Goal: Task Accomplishment & Management: Manage account settings

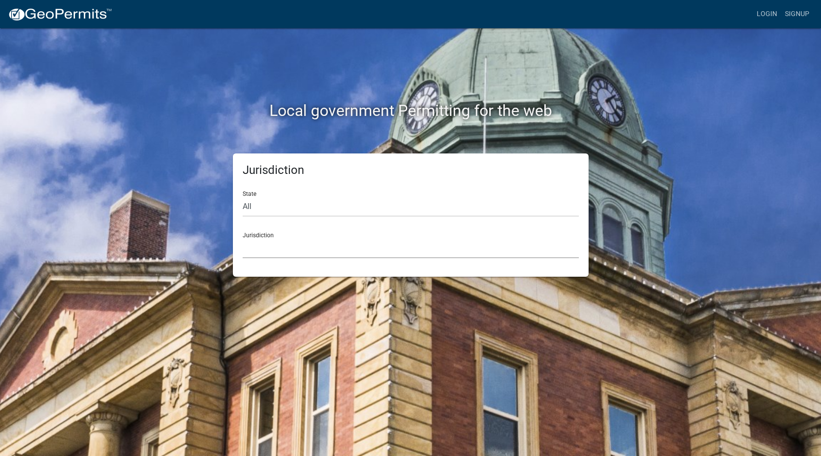
click at [325, 248] on select "[GEOGRAPHIC_DATA], [US_STATE] [GEOGRAPHIC_DATA], [US_STATE][PERSON_NAME][GEOGRA…" at bounding box center [411, 248] width 336 height 20
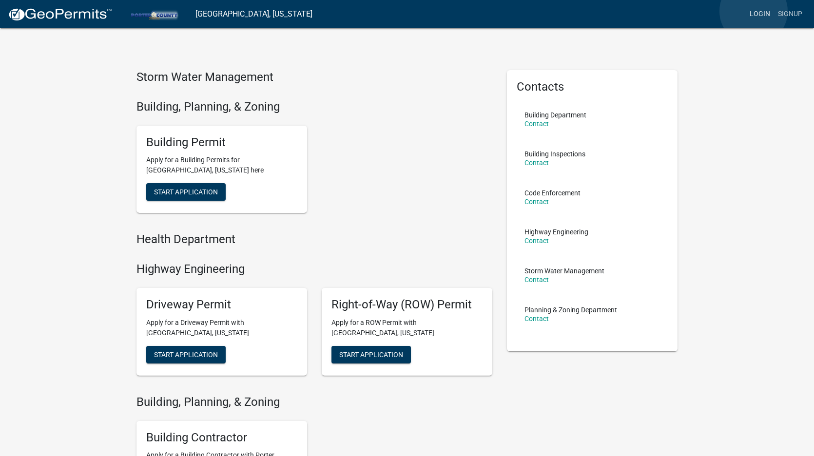
click at [754, 11] on link "Login" at bounding box center [760, 14] width 28 height 19
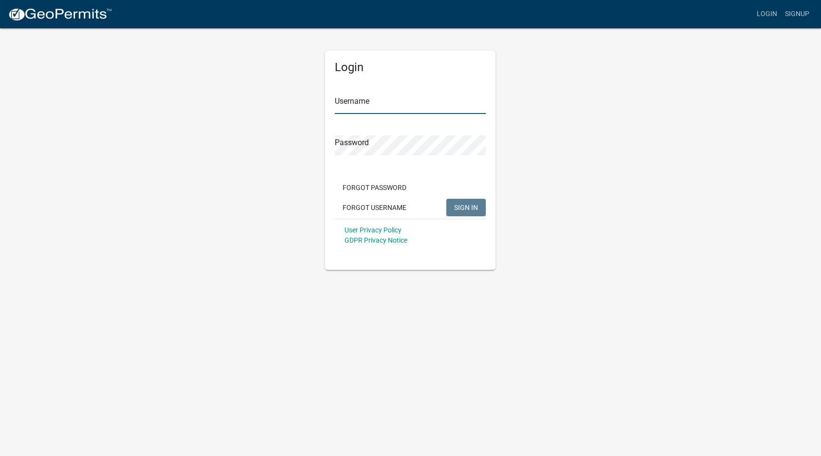
type input "[EMAIL_ADDRESS][DOMAIN_NAME]"
click at [468, 207] on span "SIGN IN" at bounding box center [466, 207] width 24 height 8
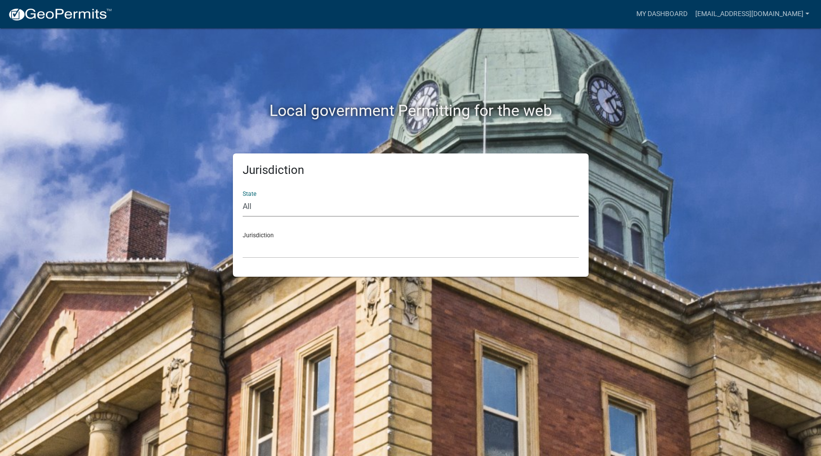
click at [352, 206] on select "All [US_STATE] [US_STATE] [US_STATE] [US_STATE] [US_STATE] [US_STATE] [US_STATE…" at bounding box center [411, 207] width 336 height 20
select select "[US_STATE]"
click at [243, 197] on select "All [US_STATE] [US_STATE] [US_STATE] [US_STATE] [US_STATE] [US_STATE] [US_STATE…" at bounding box center [411, 207] width 336 height 20
click at [329, 247] on select "City of [GEOGRAPHIC_DATA], [US_STATE] City of [GEOGRAPHIC_DATA], [US_STATE] Cit…" at bounding box center [411, 248] width 336 height 20
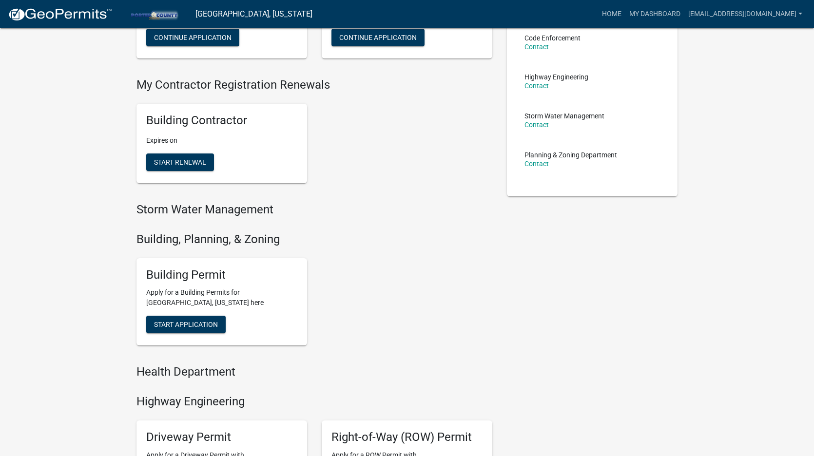
scroll to position [145, 0]
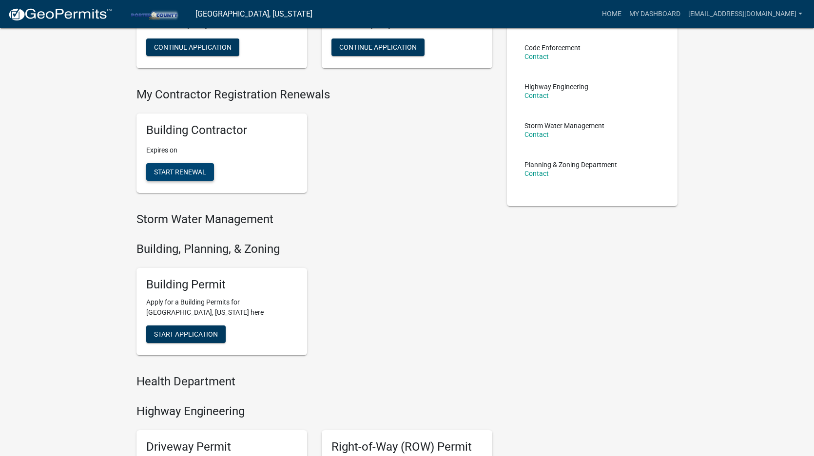
click at [183, 170] on span "Start Renewal" at bounding box center [180, 172] width 52 height 8
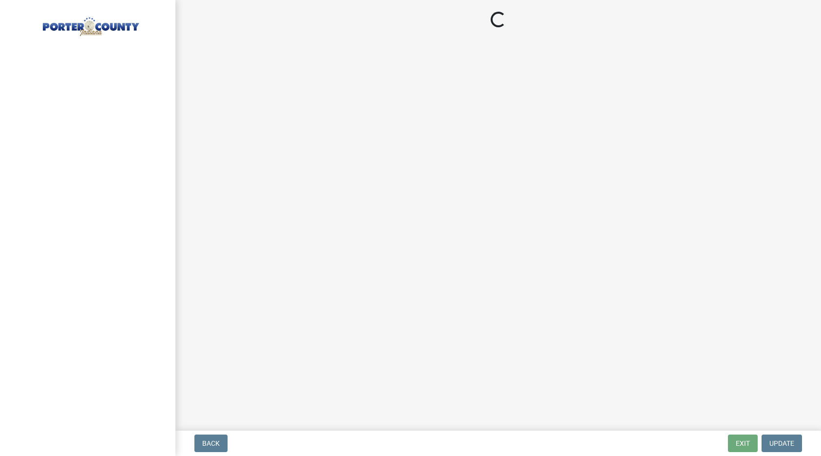
select select "IL"
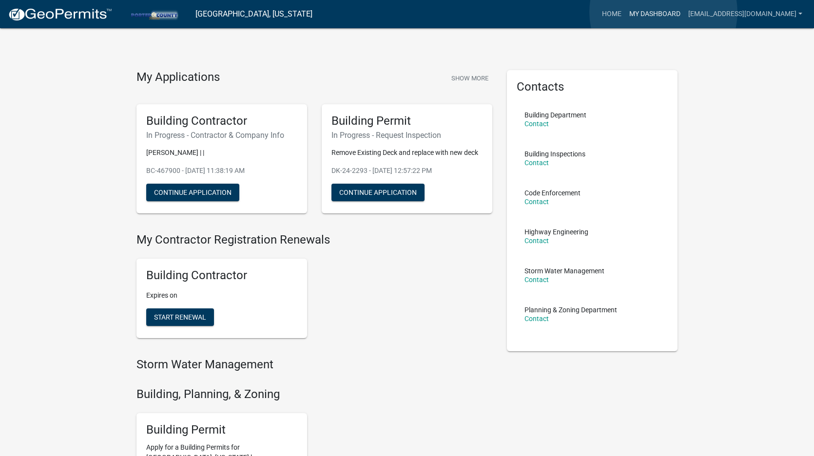
click at [664, 12] on link "My Dashboard" at bounding box center [654, 14] width 59 height 19
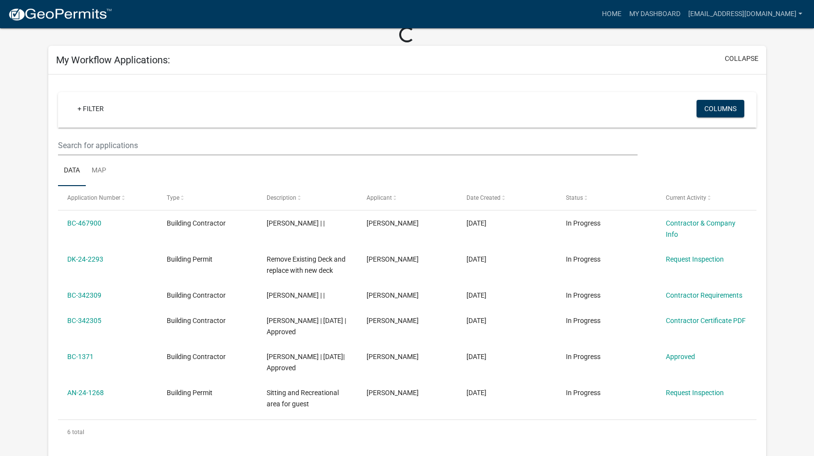
scroll to position [49, 0]
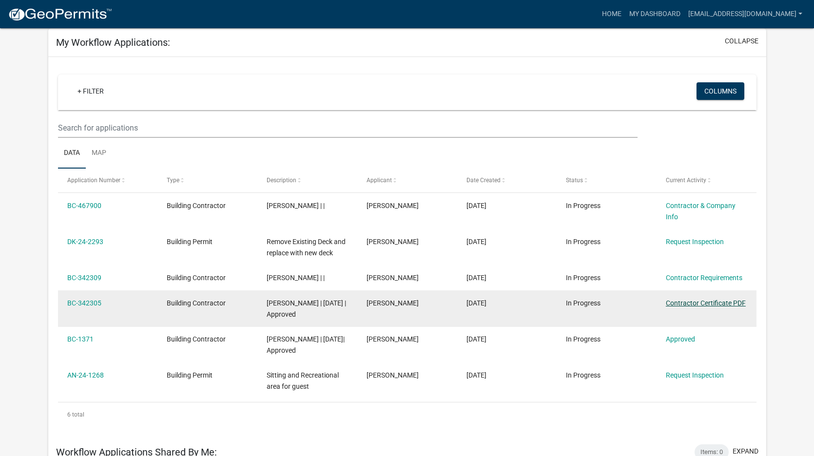
click at [705, 303] on link "Contractor Certificate PDF" at bounding box center [706, 303] width 80 height 8
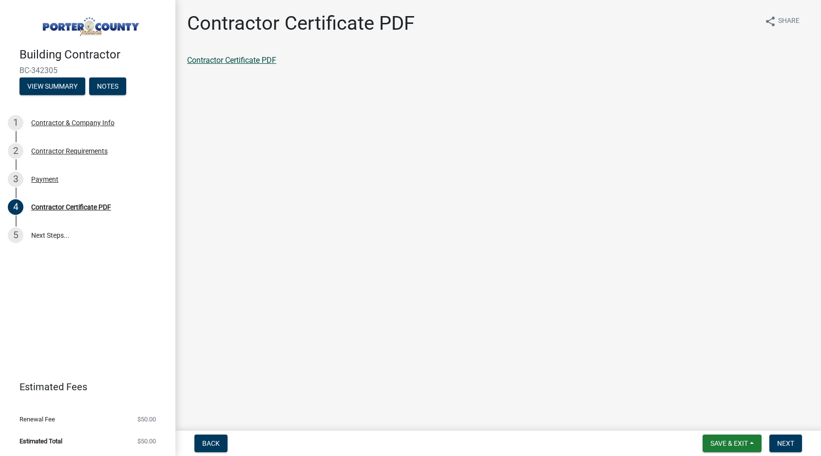
click at [259, 58] on link "Contractor Certificate PDF" at bounding box center [231, 60] width 89 height 9
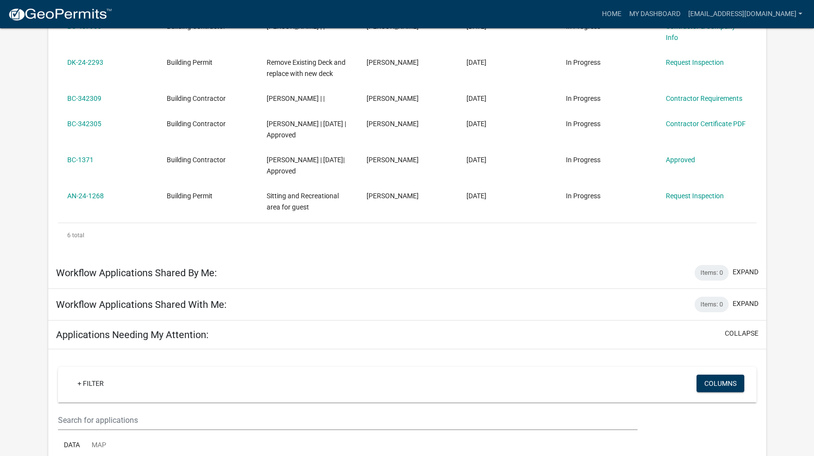
scroll to position [244, 0]
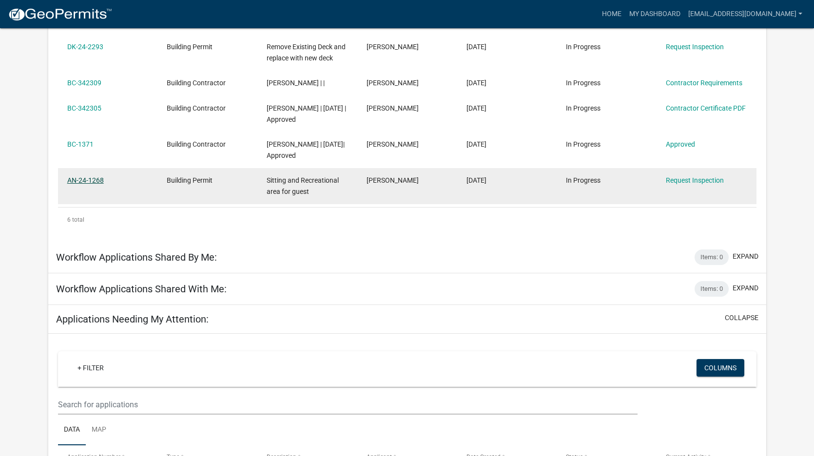
click at [89, 180] on link "AN-24-1268" at bounding box center [85, 180] width 37 height 8
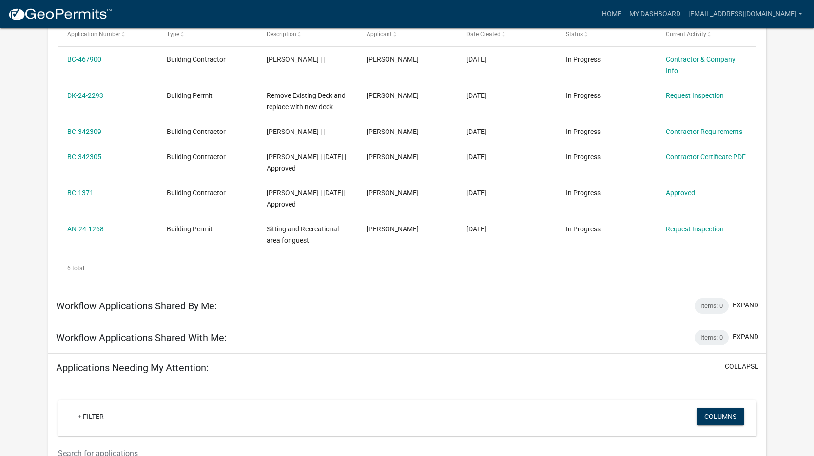
scroll to position [178, 0]
